Goal: Find specific page/section: Find specific page/section

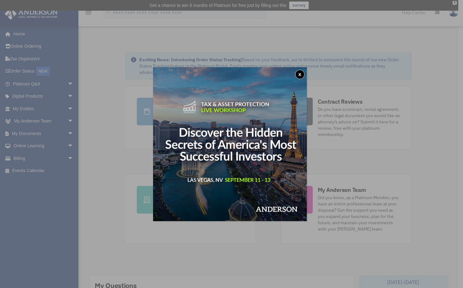
click at [303, 74] on button "x" at bounding box center [299, 74] width 9 height 9
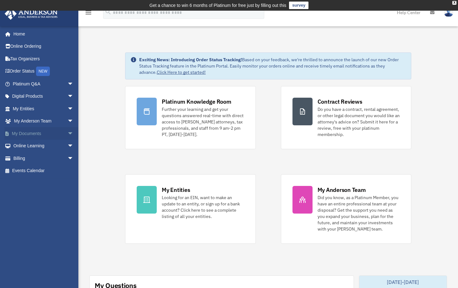
click at [67, 133] on span "arrow_drop_down" at bounding box center [73, 133] width 13 height 13
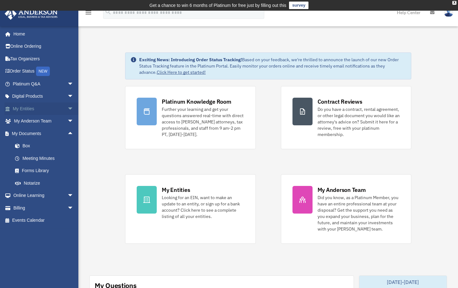
click at [67, 109] on span "arrow_drop_down" at bounding box center [73, 108] width 13 height 13
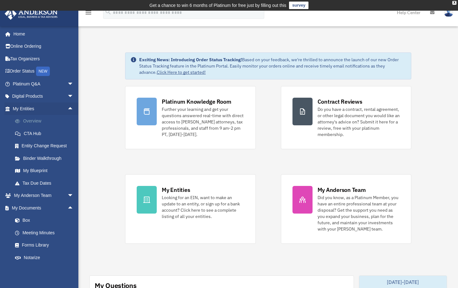
click at [34, 120] on link "Overview" at bounding box center [46, 121] width 74 height 13
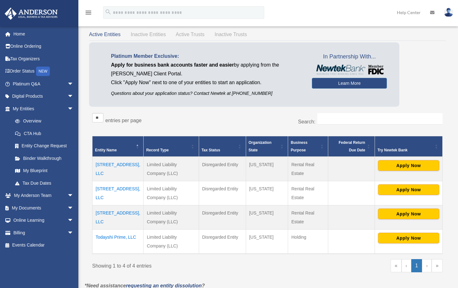
scroll to position [63, 0]
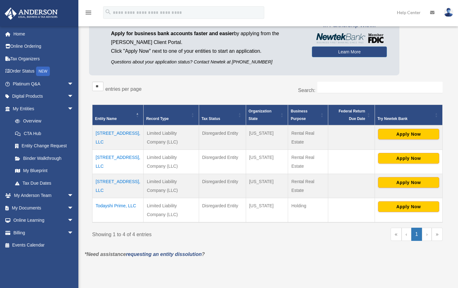
click at [111, 205] on td "Todayshi Prime, LLC" at bounding box center [118, 210] width 51 height 24
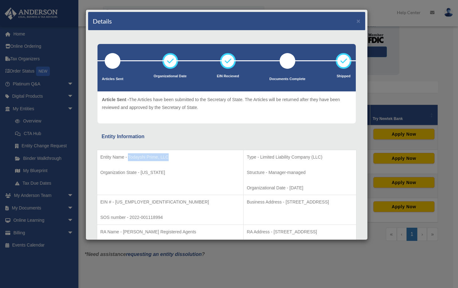
drag, startPoint x: 177, startPoint y: 157, endPoint x: 128, endPoint y: 156, distance: 48.9
click at [128, 156] on p "Entity Name - Todayshi Prime, LLC" at bounding box center [170, 157] width 140 height 8
copy p "Todayshi Prime, LLC"
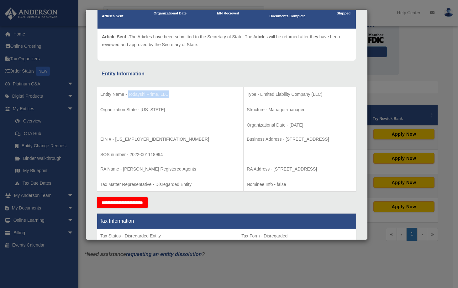
scroll to position [0, 0]
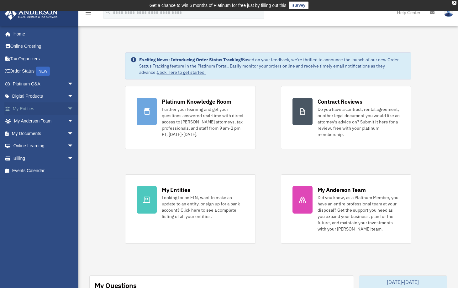
click at [25, 109] on link "My Entities arrow_drop_down" at bounding box center [43, 108] width 79 height 13
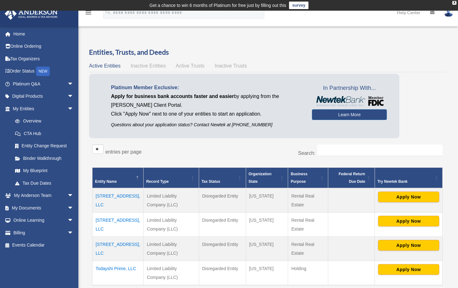
click at [100, 245] on td "[STREET_ADDRESS], LLC" at bounding box center [118, 249] width 51 height 24
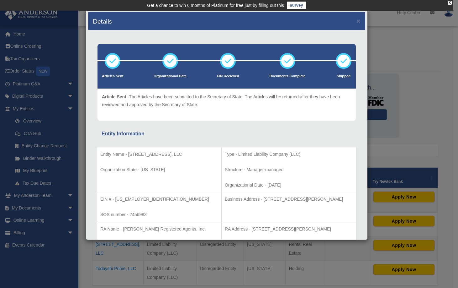
drag, startPoint x: 178, startPoint y: 155, endPoint x: 129, endPoint y: 153, distance: 48.4
click at [129, 153] on p "Entity Name - 3847 Gofortc Drive, LLC" at bounding box center [159, 154] width 118 height 8
copy p "3847 Gofortc Drive, LLC"
click at [357, 19] on button "×" at bounding box center [359, 21] width 4 height 7
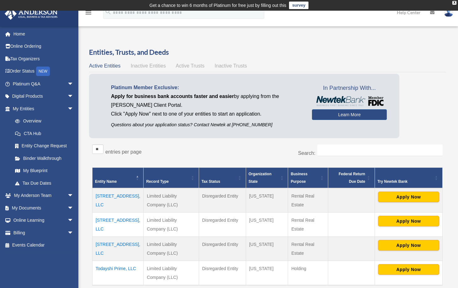
click at [116, 268] on td "Todayshi Prime, LLC" at bounding box center [118, 273] width 51 height 24
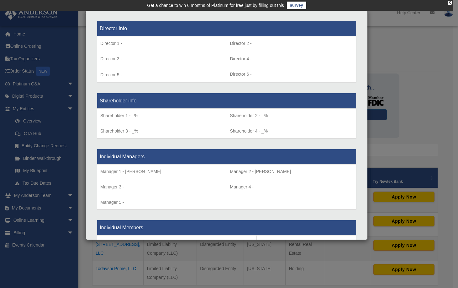
scroll to position [533, 0]
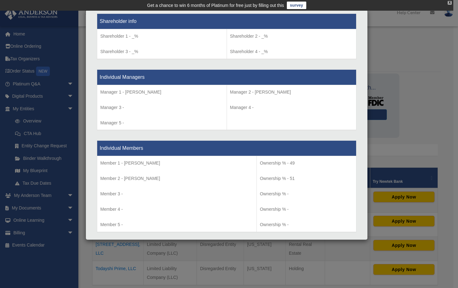
click at [449, 3] on div "X" at bounding box center [450, 3] width 4 height 4
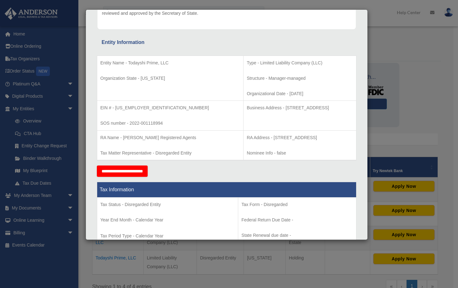
scroll to position [0, 0]
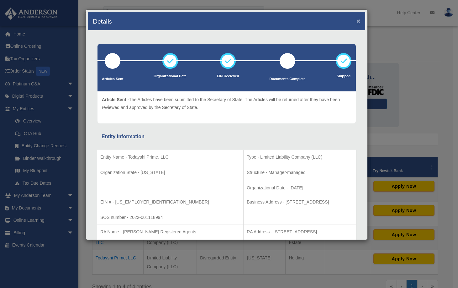
click at [357, 19] on button "×" at bounding box center [359, 21] width 4 height 7
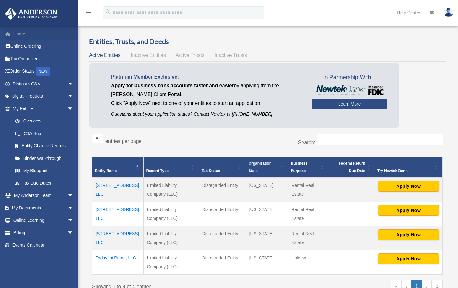
click at [16, 33] on link "Home" at bounding box center [43, 34] width 79 height 13
